Goal: Information Seeking & Learning: Find specific fact

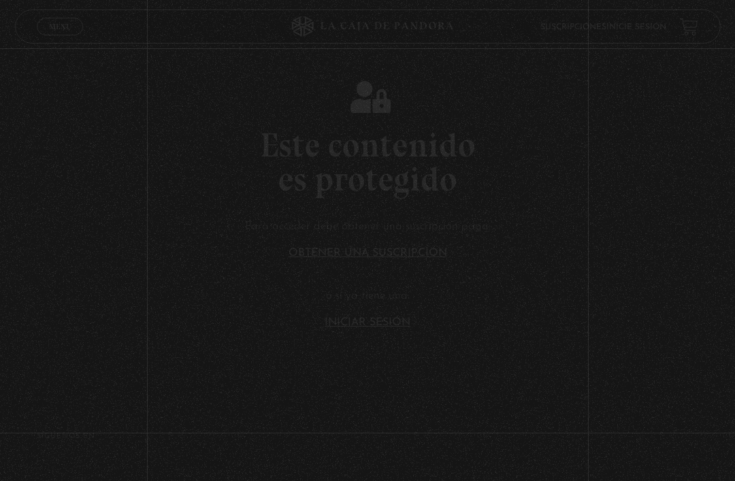
scroll to position [14, 0]
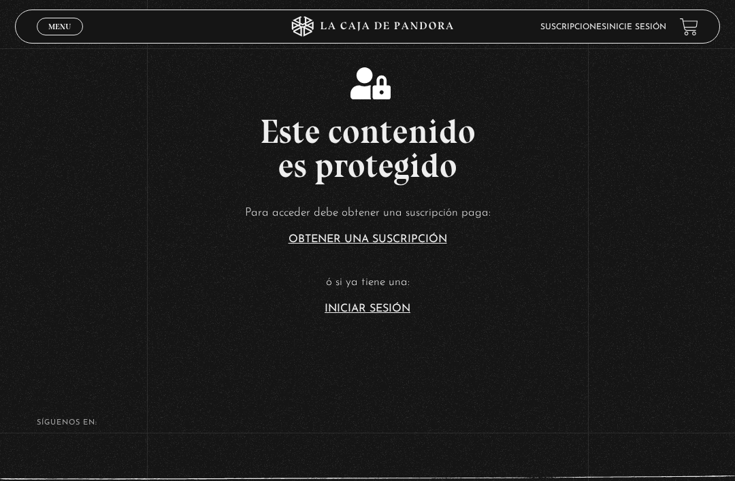
click at [370, 315] on link "Iniciar Sesión" at bounding box center [368, 309] width 86 height 11
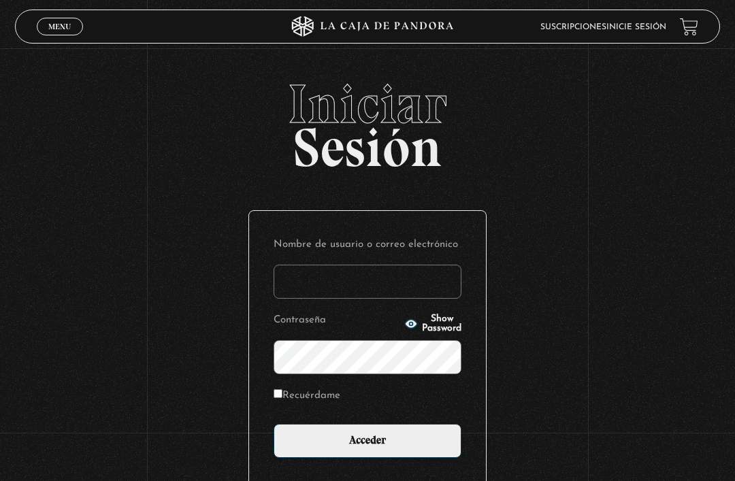
type input "[EMAIL_ADDRESS][DOMAIN_NAME]"
click at [368, 448] on input "Acceder" at bounding box center [368, 441] width 188 height 34
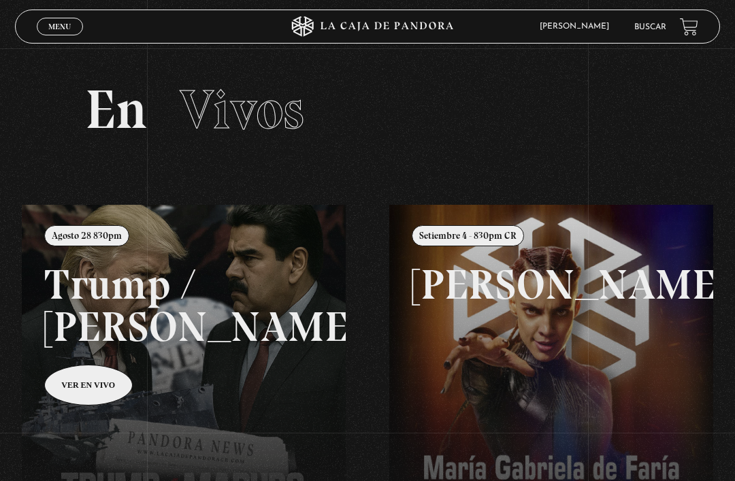
click at [643, 31] on link "Buscar" at bounding box center [651, 27] width 32 height 8
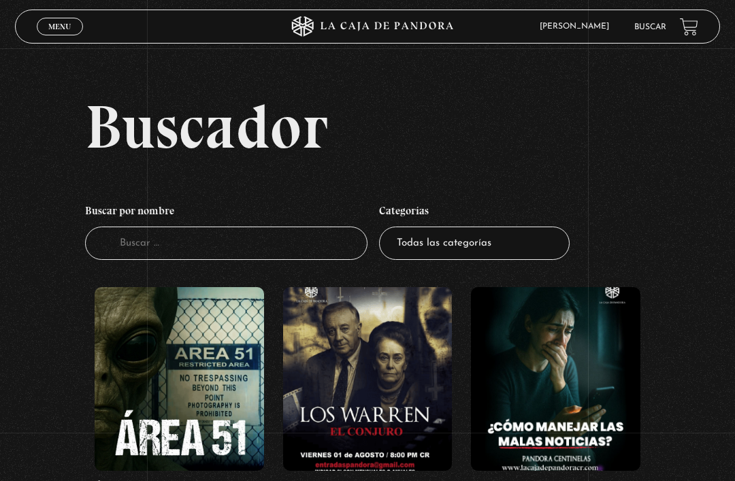
click at [247, 250] on input "Buscador" at bounding box center [226, 243] width 283 height 33
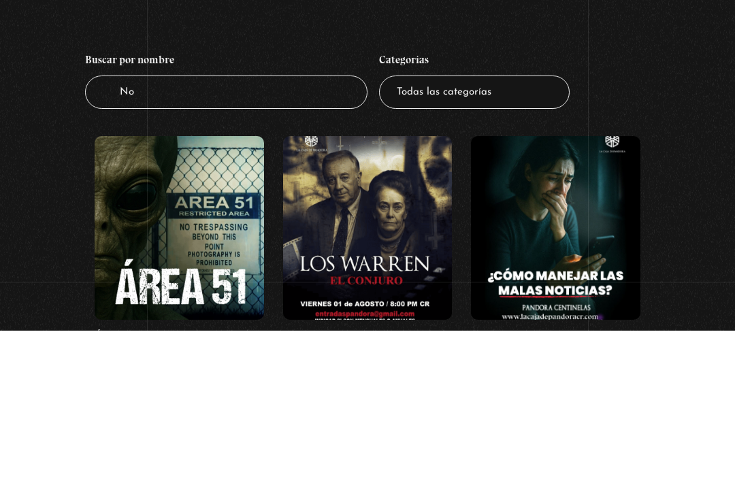
type input "[PERSON_NAME]"
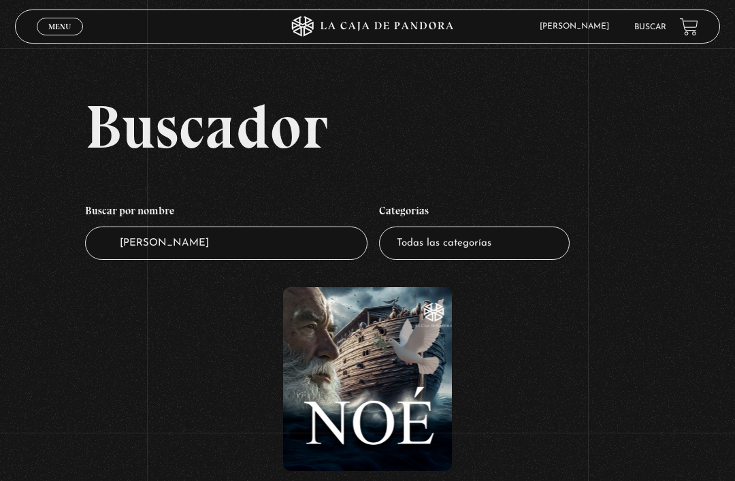
click at [354, 426] on figure at bounding box center [368, 379] width 170 height 184
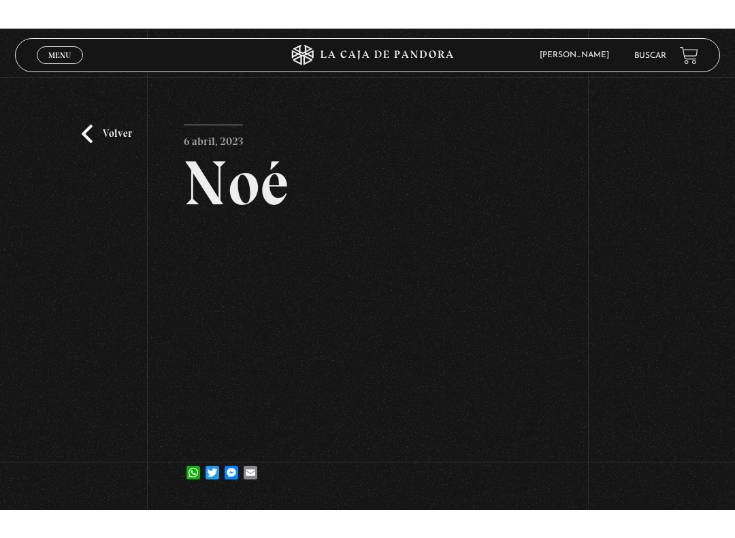
scroll to position [14, 0]
